Goal: Task Accomplishment & Management: Manage account settings

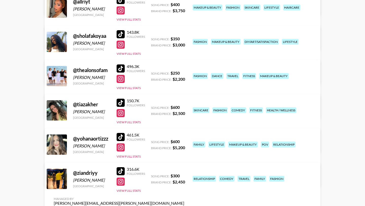
scroll to position [119, 0]
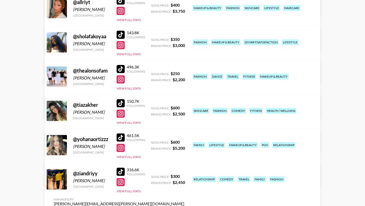
click at [188, 90] on div "Managed By [PERSON_NAME][EMAIL_ADDRESS][PERSON_NAME][DOMAIN_NAME] View/Edit Det…" at bounding box center [119, 103] width 138 height 26
click at [184, 107] on link "View/Edit Details" at bounding box center [119, 109] width 130 height 5
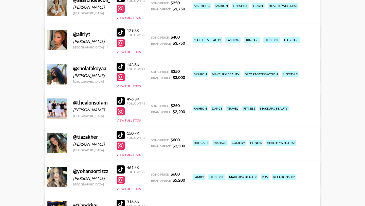
scroll to position [82, 0]
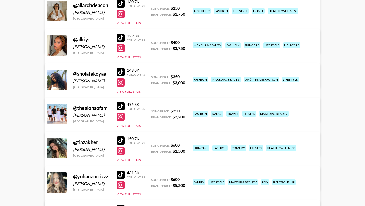
click at [123, 37] on div at bounding box center [120, 38] width 8 height 8
click at [134, 93] on div "143.8K Followers View Full Stats" at bounding box center [130, 79] width 28 height 28
click at [134, 92] on button "View Full Stats" at bounding box center [128, 91] width 24 height 4
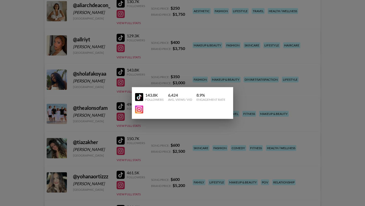
click at [24, 82] on div at bounding box center [182, 103] width 365 height 206
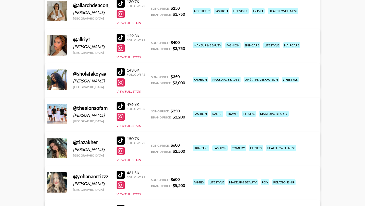
click at [121, 72] on div at bounding box center [120, 72] width 8 height 8
click at [131, 93] on div "@ sholafakoyaa [PERSON_NAME] [GEOGRAPHIC_DATA] 143.8K Followers View Full Stats…" at bounding box center [182, 92] width 275 height 58
click at [132, 90] on button "View Full Stats" at bounding box center [128, 91] width 24 height 4
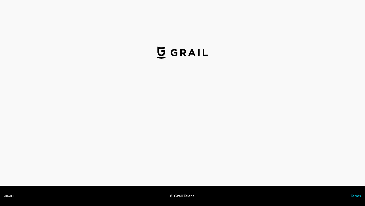
select select "USD"
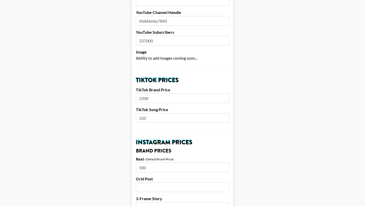
scroll to position [121, 0]
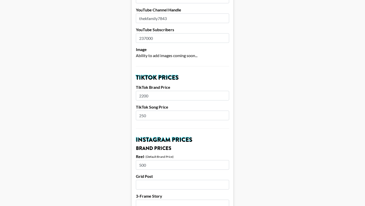
click at [146, 91] on input "2200" at bounding box center [182, 96] width 93 height 10
type input "2250"
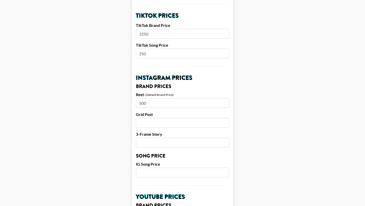
scroll to position [188, 0]
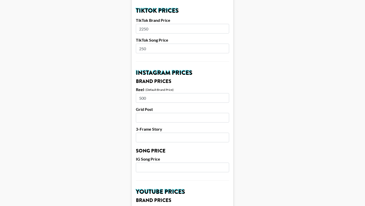
click at [264, 59] on main "Airtable ID: recpe7QVvJQpiXWma Manager(s) juliana.moreno@grail-talent.com ​ Tik…" at bounding box center [182, 159] width 356 height 637
